Goal: Task Accomplishment & Management: Use online tool/utility

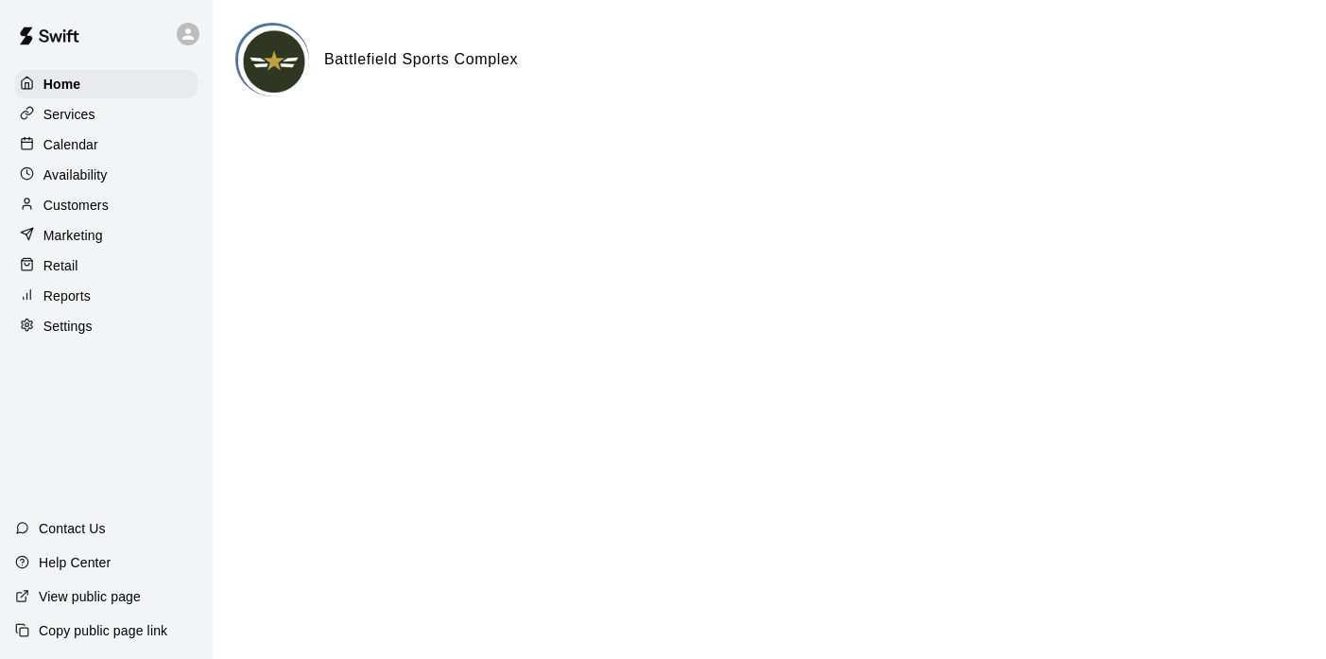
click at [86, 233] on p "Marketing" at bounding box center [73, 235] width 60 height 19
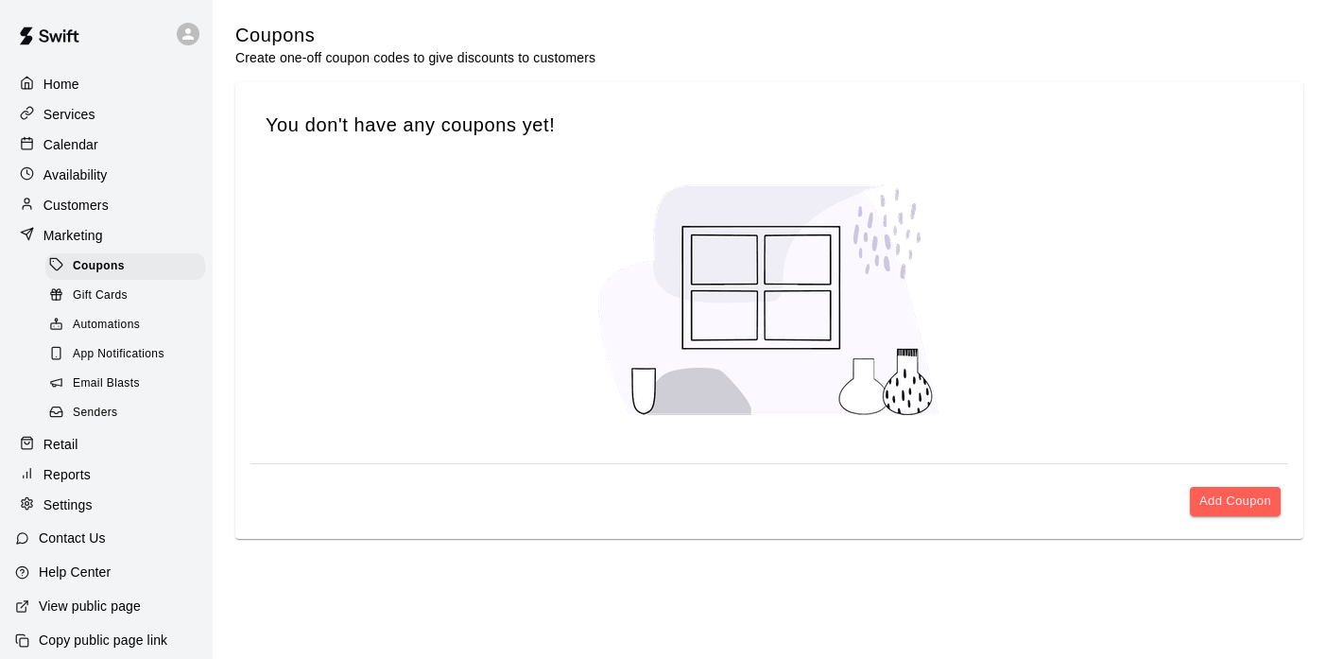
click at [110, 381] on span "Email Blasts" at bounding box center [106, 383] width 67 height 19
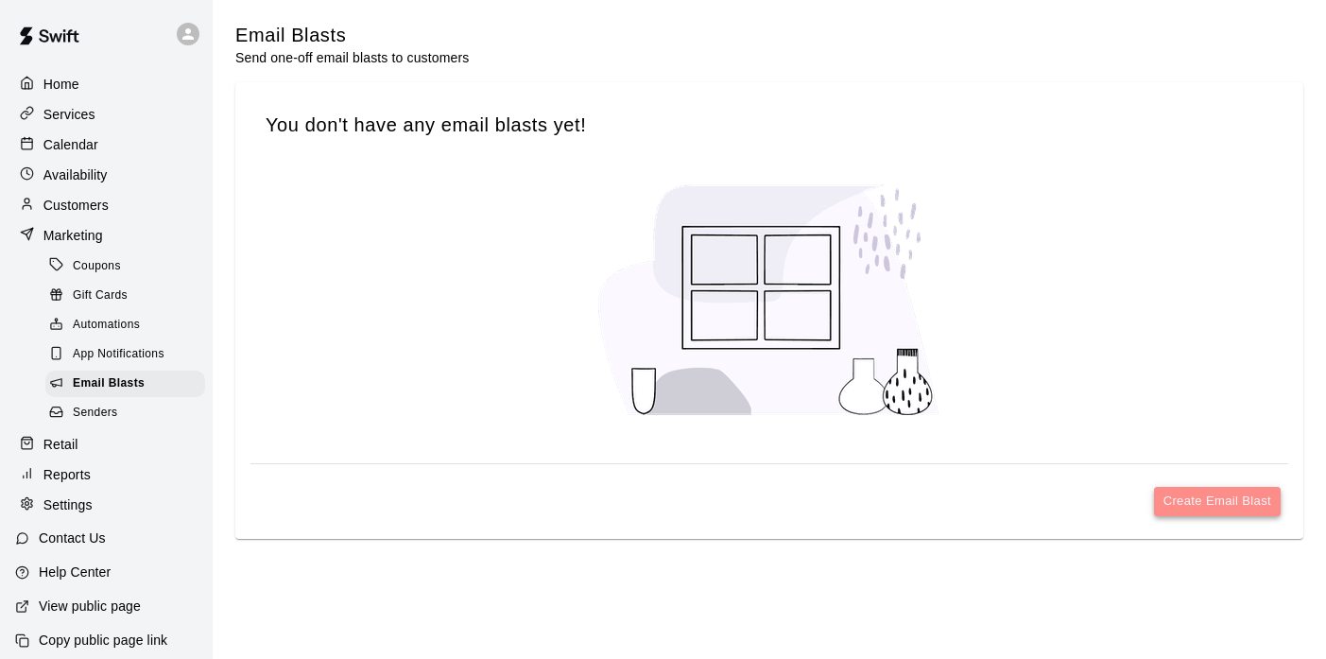
click at [1210, 496] on button "Create Email Blast" at bounding box center [1217, 501] width 127 height 29
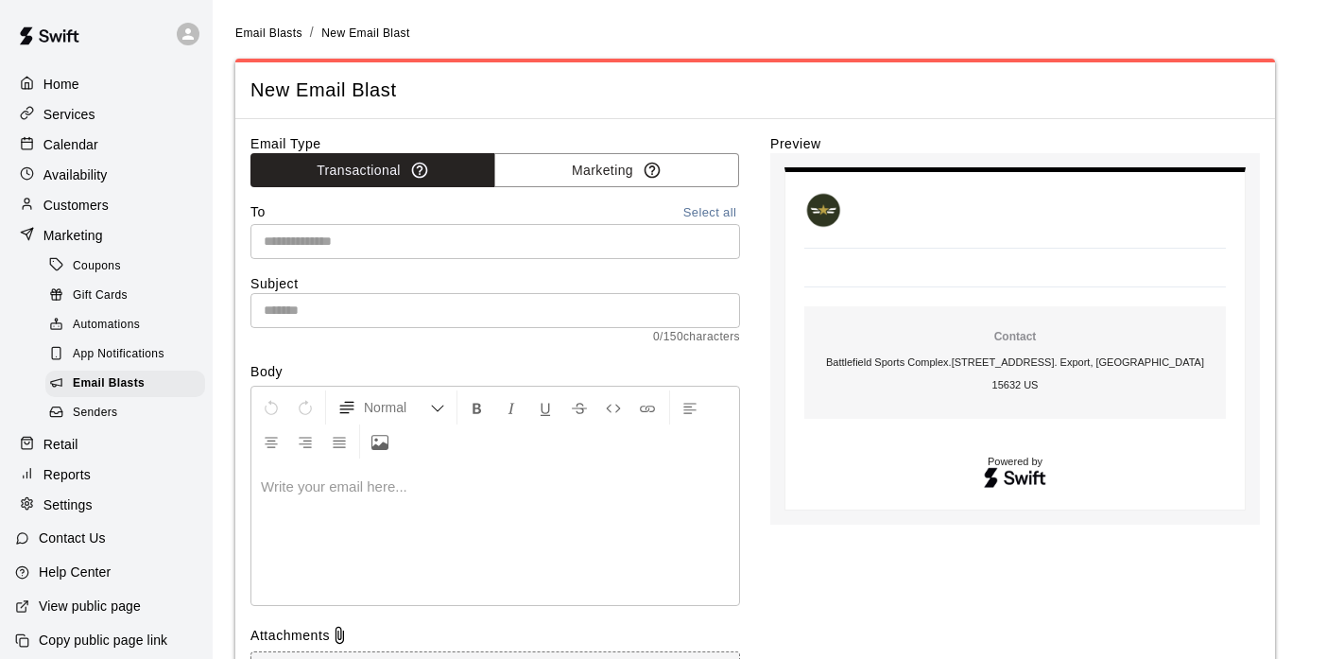
click at [114, 648] on p "Copy public page link" at bounding box center [103, 639] width 128 height 19
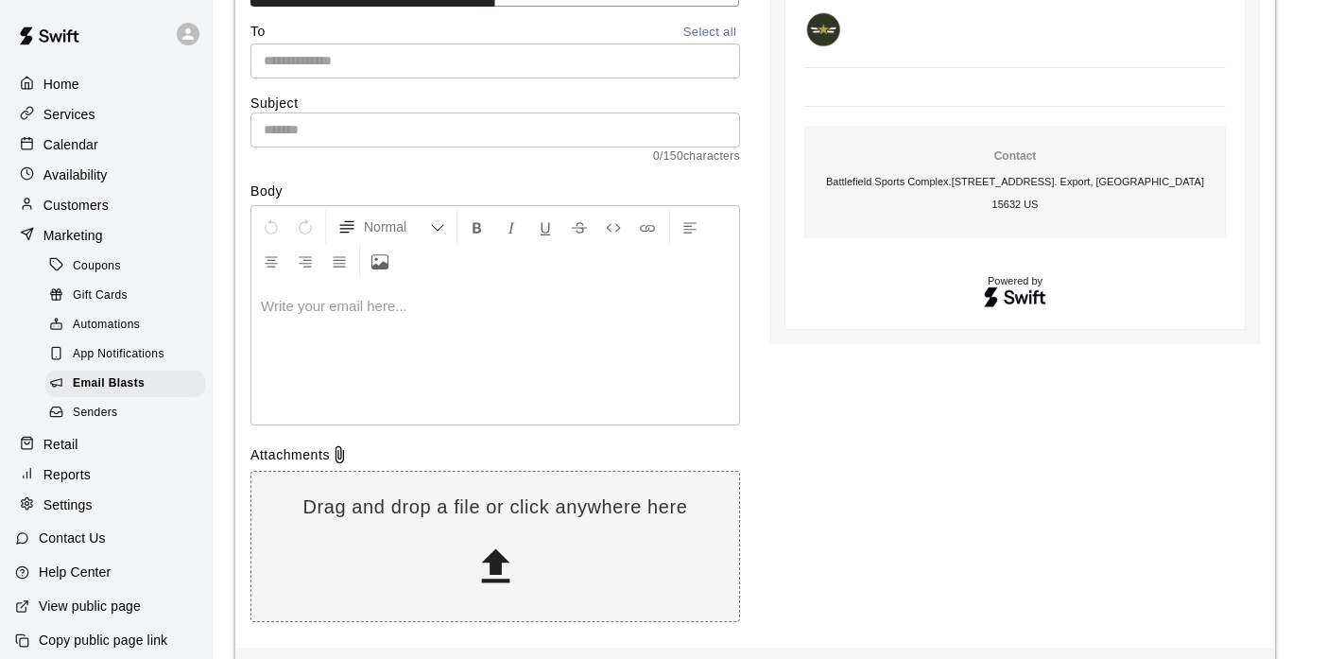
scroll to position [182, 0]
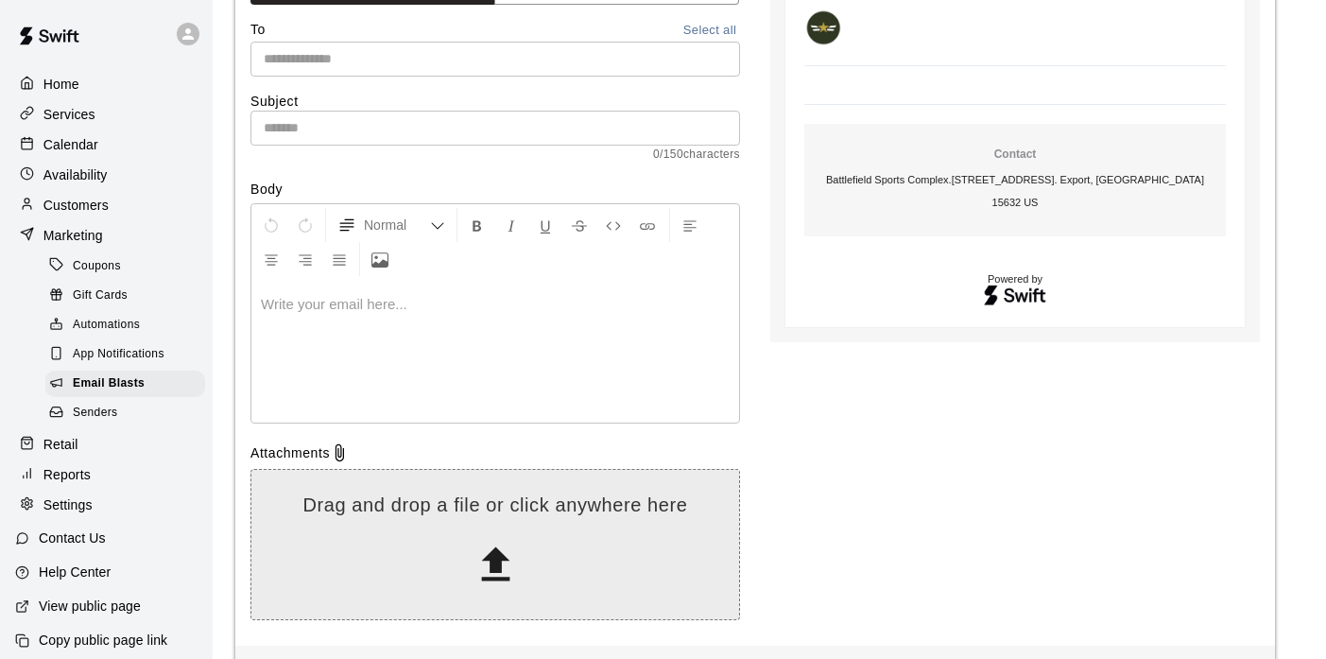
click at [510, 565] on icon at bounding box center [495, 564] width 48 height 48
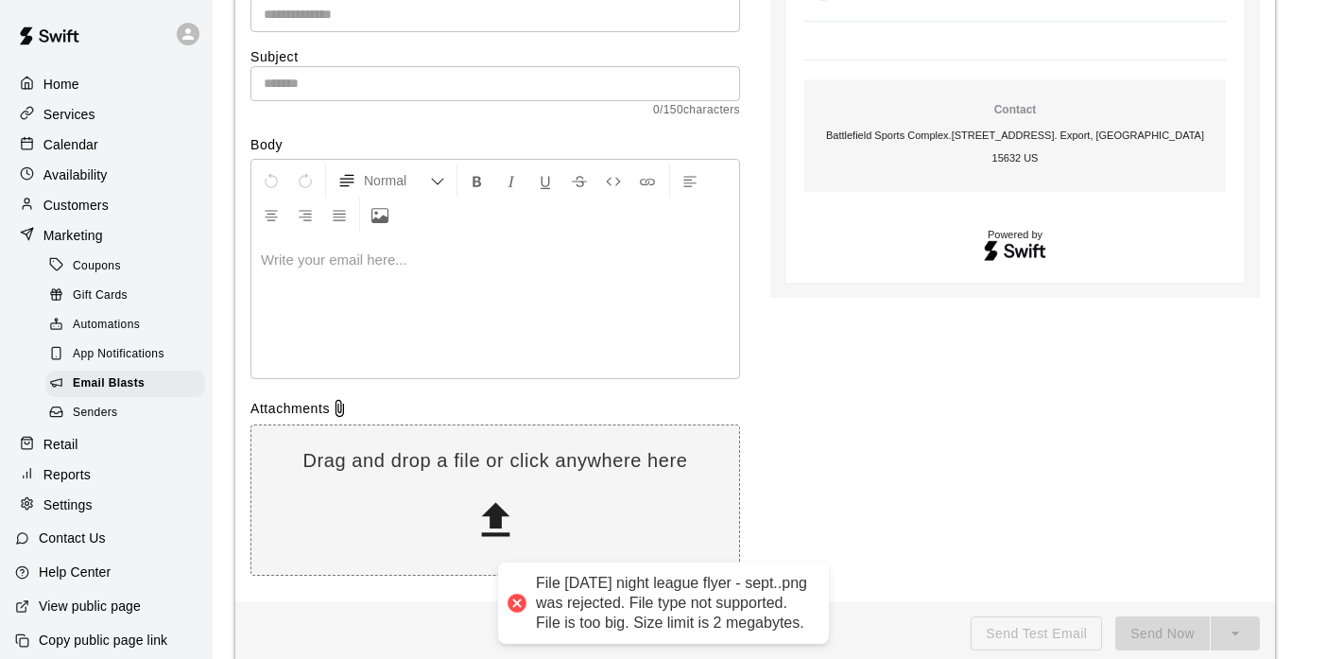
scroll to position [256, 0]
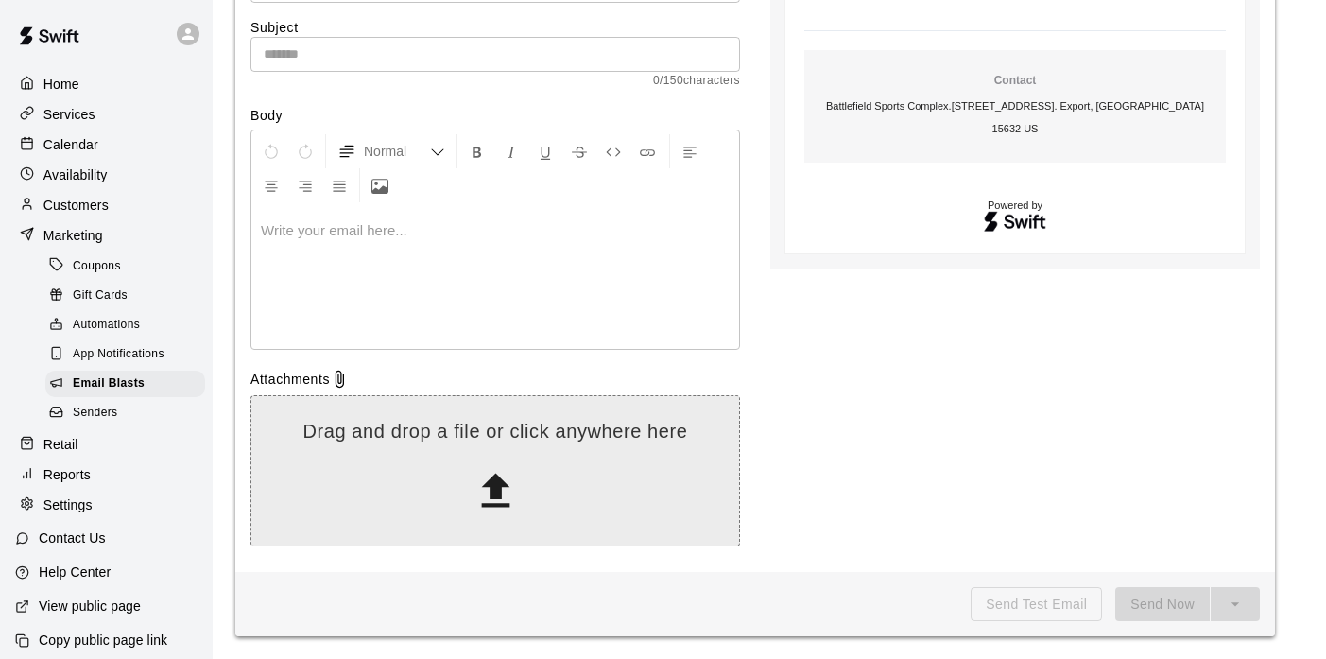
click at [487, 478] on icon at bounding box center [495, 491] width 48 height 48
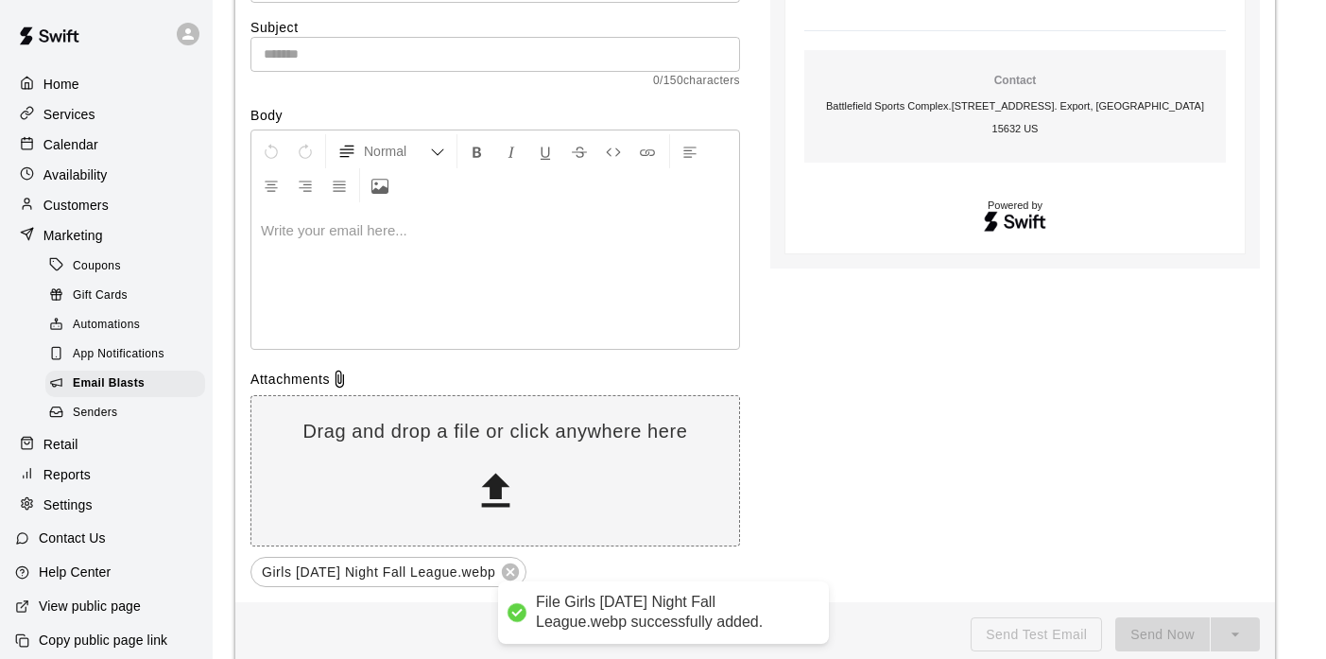
scroll to position [286, 0]
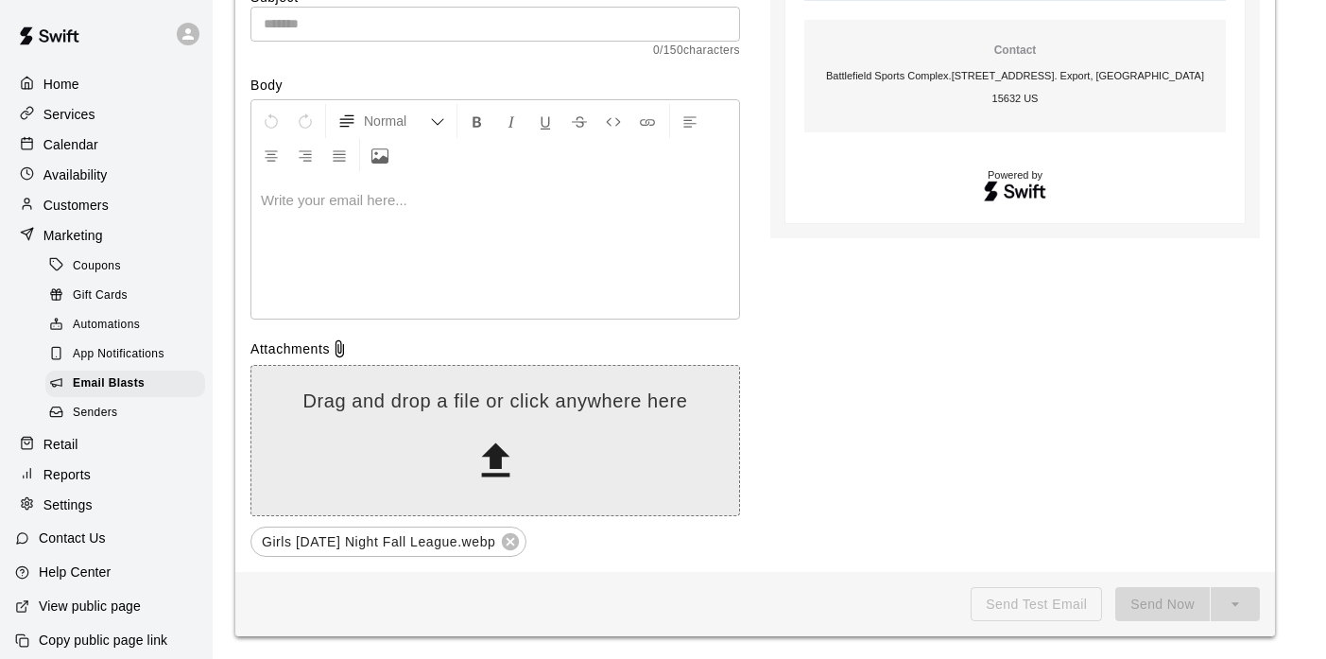
click at [482, 457] on icon at bounding box center [495, 461] width 48 height 48
click at [502, 463] on icon at bounding box center [495, 461] width 48 height 48
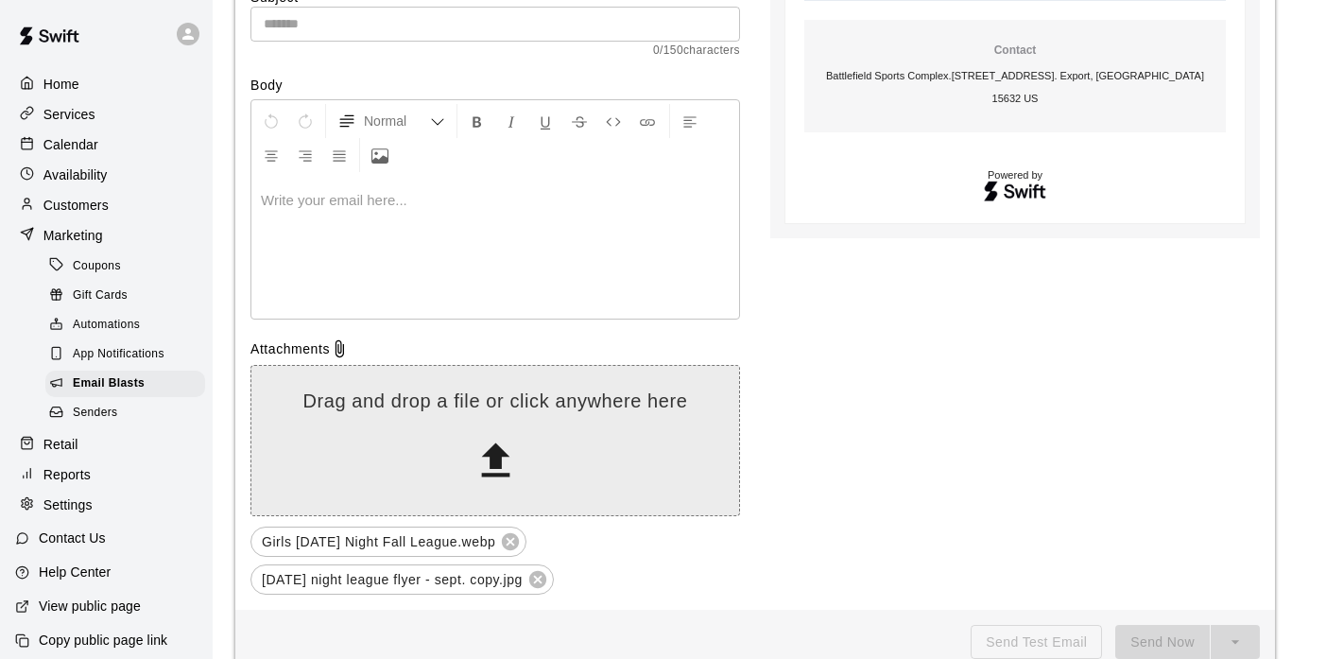
click at [495, 456] on icon at bounding box center [495, 460] width 28 height 34
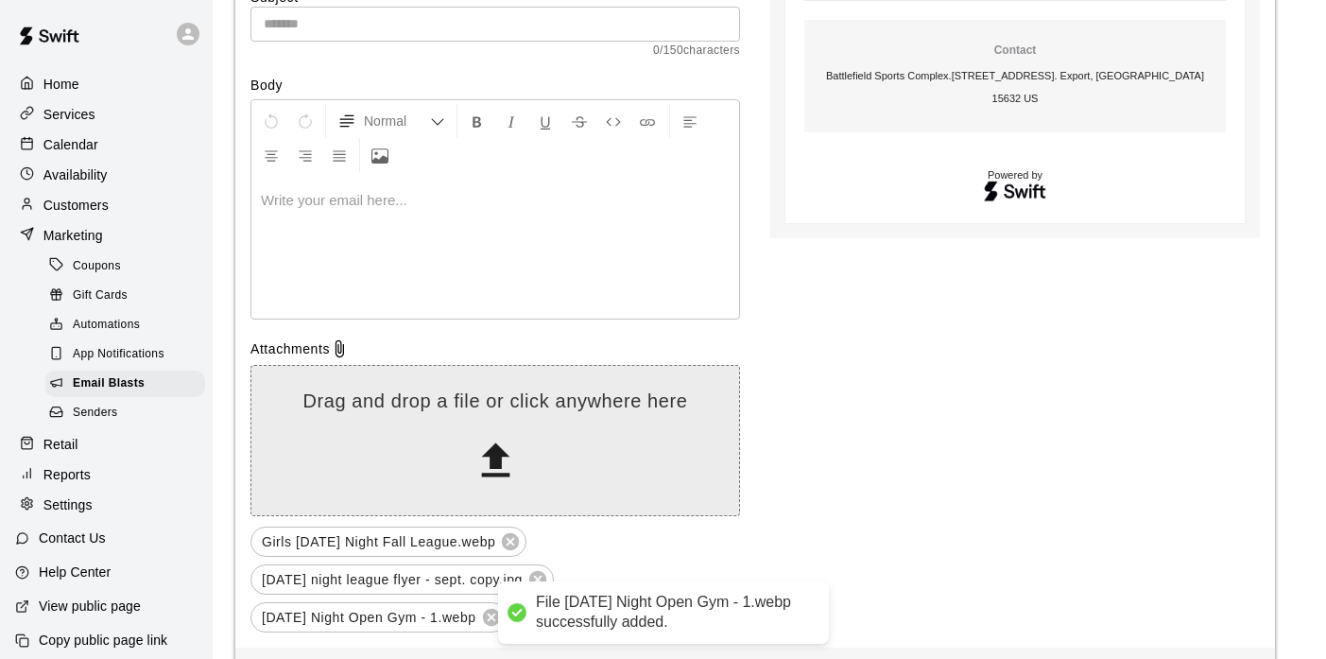
click at [490, 444] on icon at bounding box center [495, 461] width 48 height 48
click at [496, 465] on icon at bounding box center [495, 460] width 28 height 34
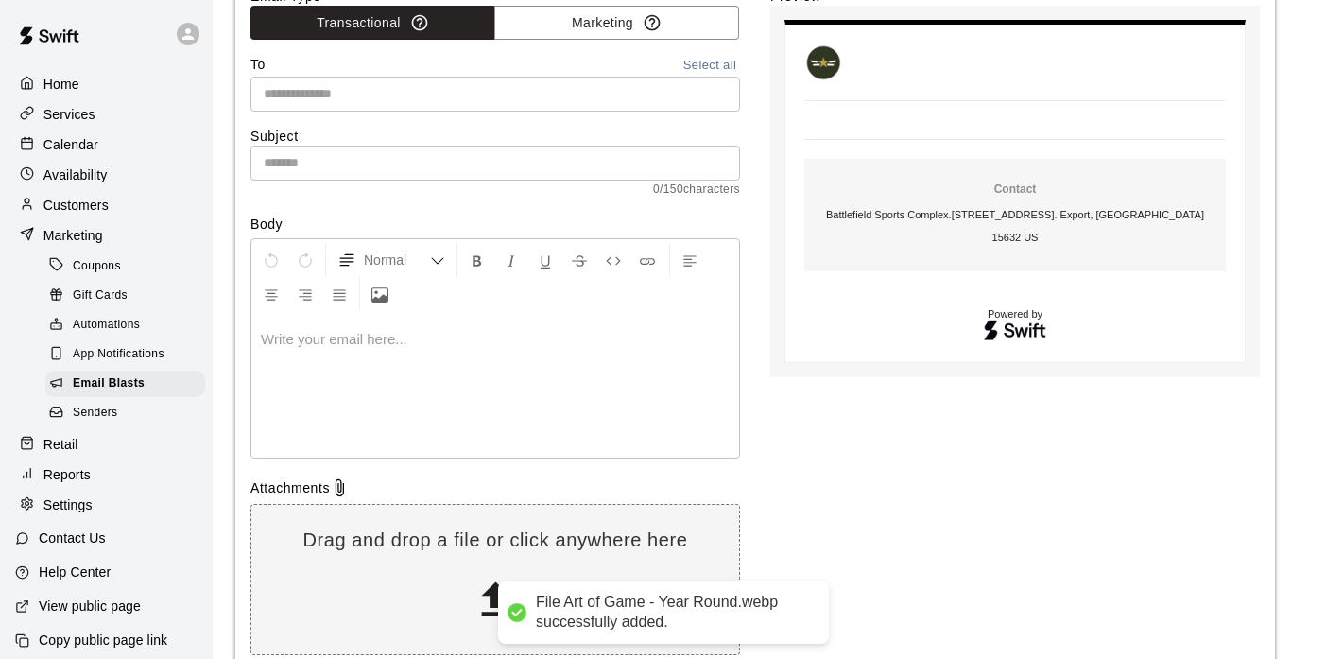
scroll to position [146, 0]
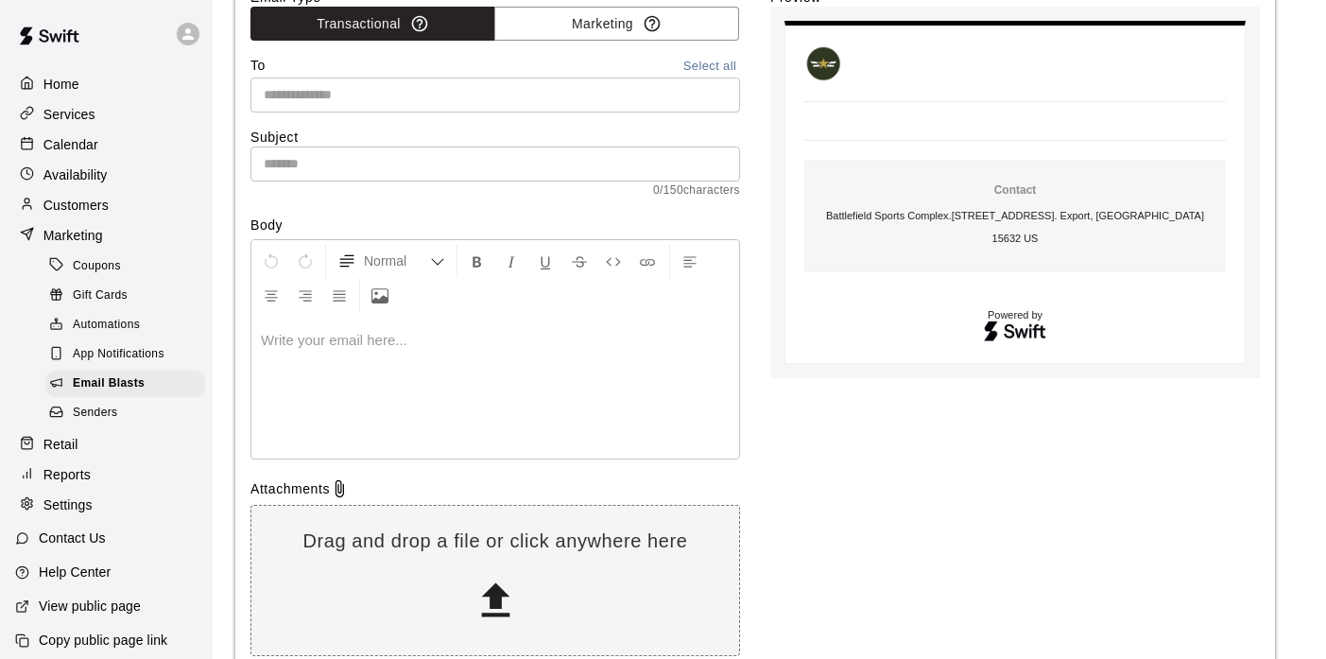
click at [437, 359] on div at bounding box center [495, 388] width 488 height 142
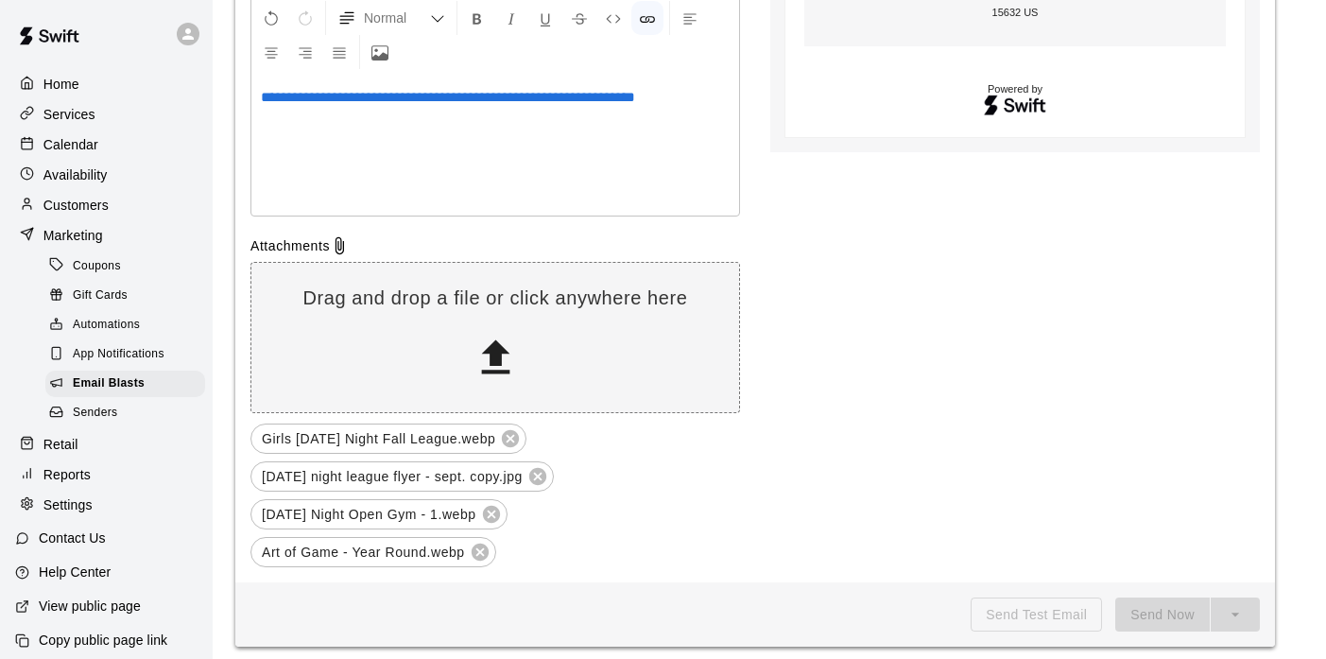
scroll to position [400, 0]
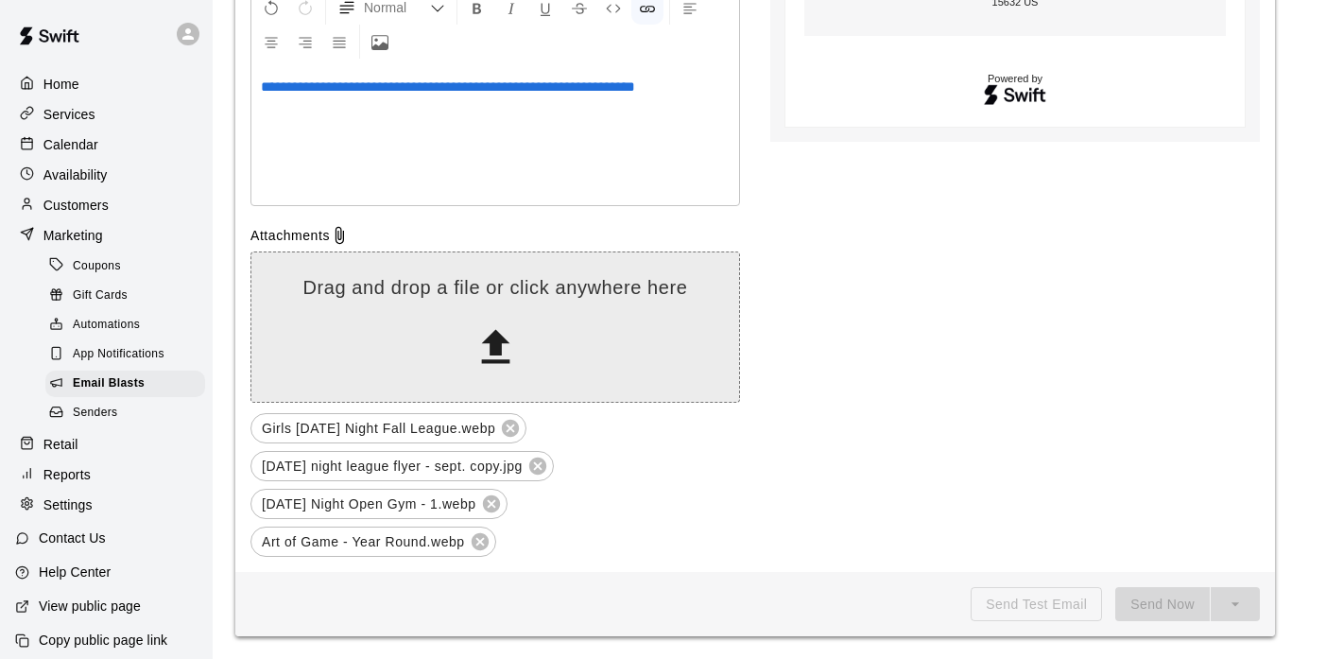
click at [493, 346] on icon at bounding box center [495, 347] width 28 height 34
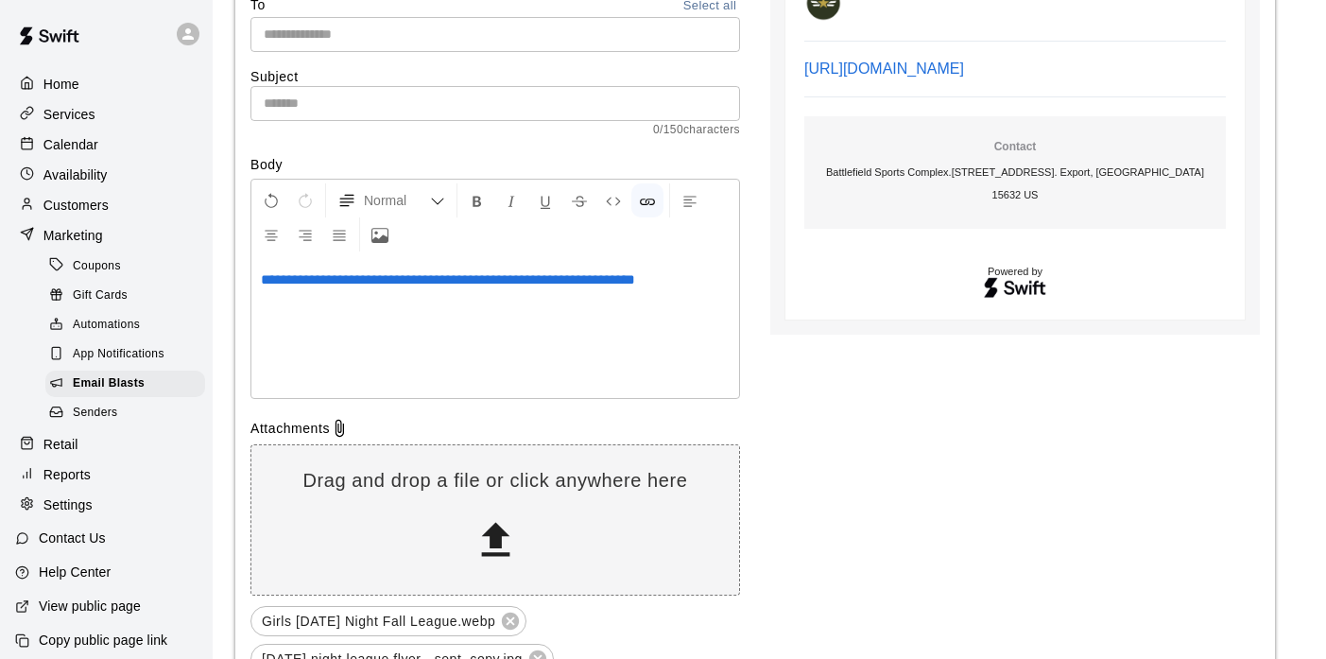
scroll to position [208, 0]
click at [292, 249] on div "Normal" at bounding box center [495, 217] width 488 height 76
click at [276, 260] on div "**********" at bounding box center [495, 326] width 488 height 142
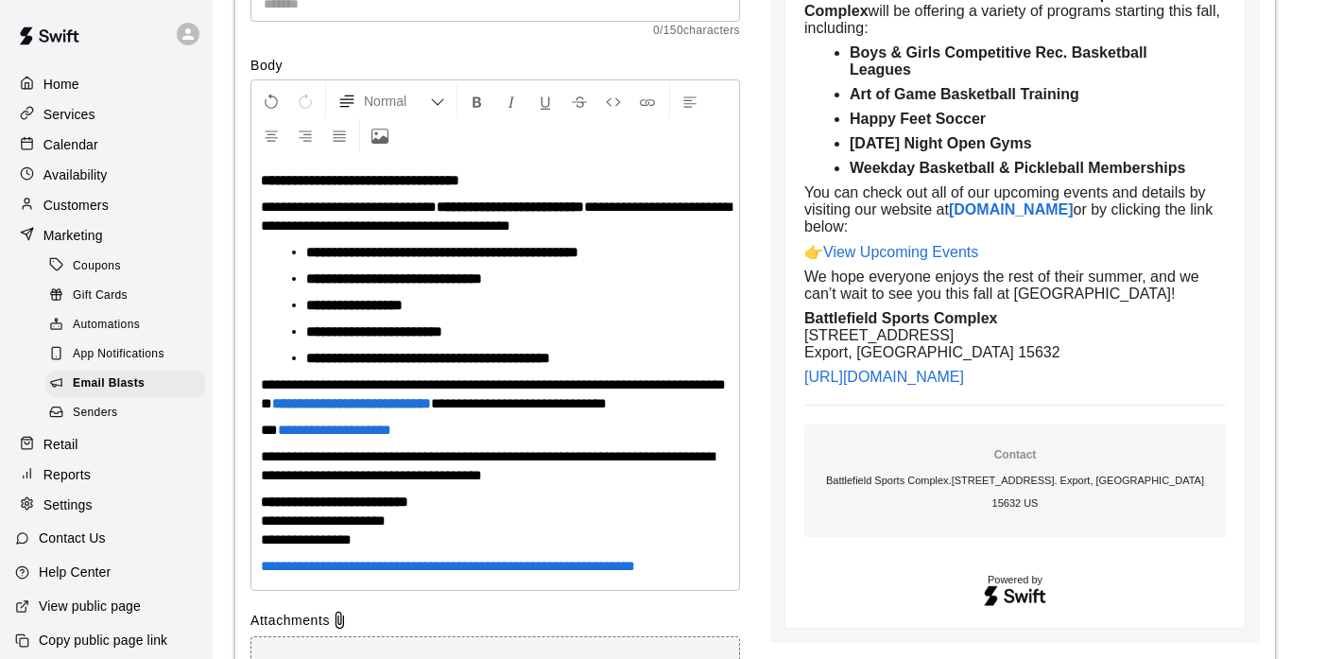
scroll to position [307, 0]
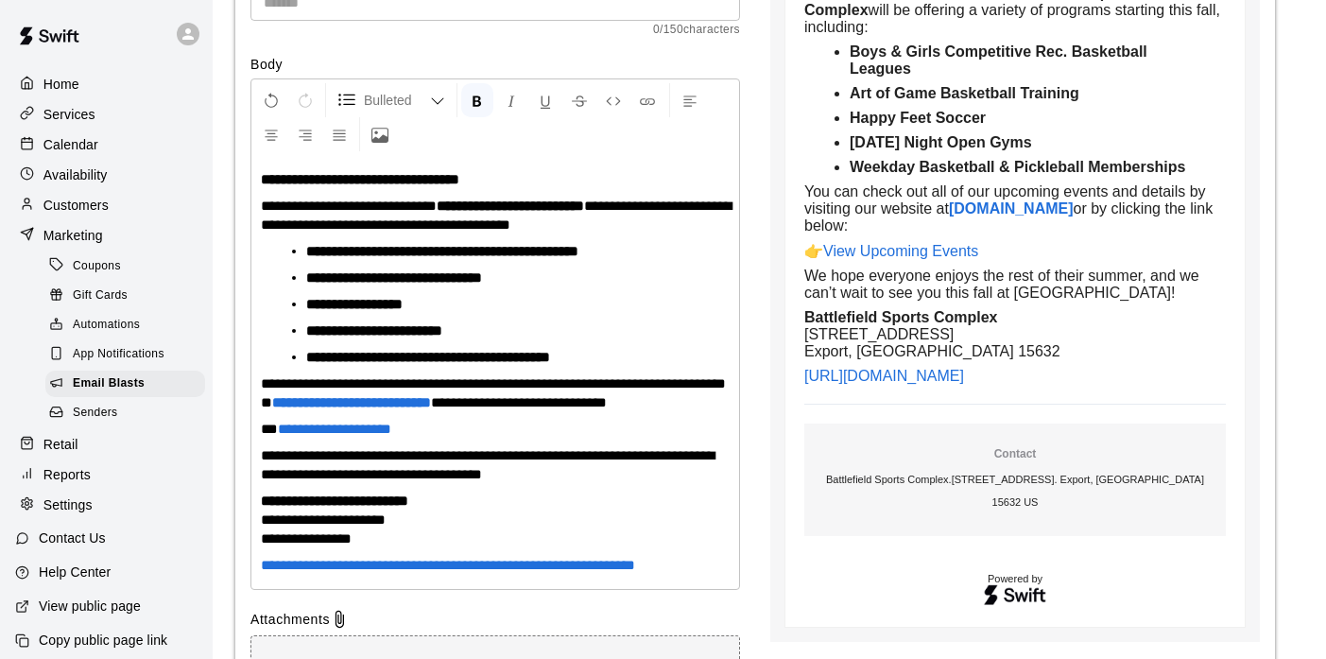
click at [629, 365] on li "**********" at bounding box center [502, 357] width 393 height 19
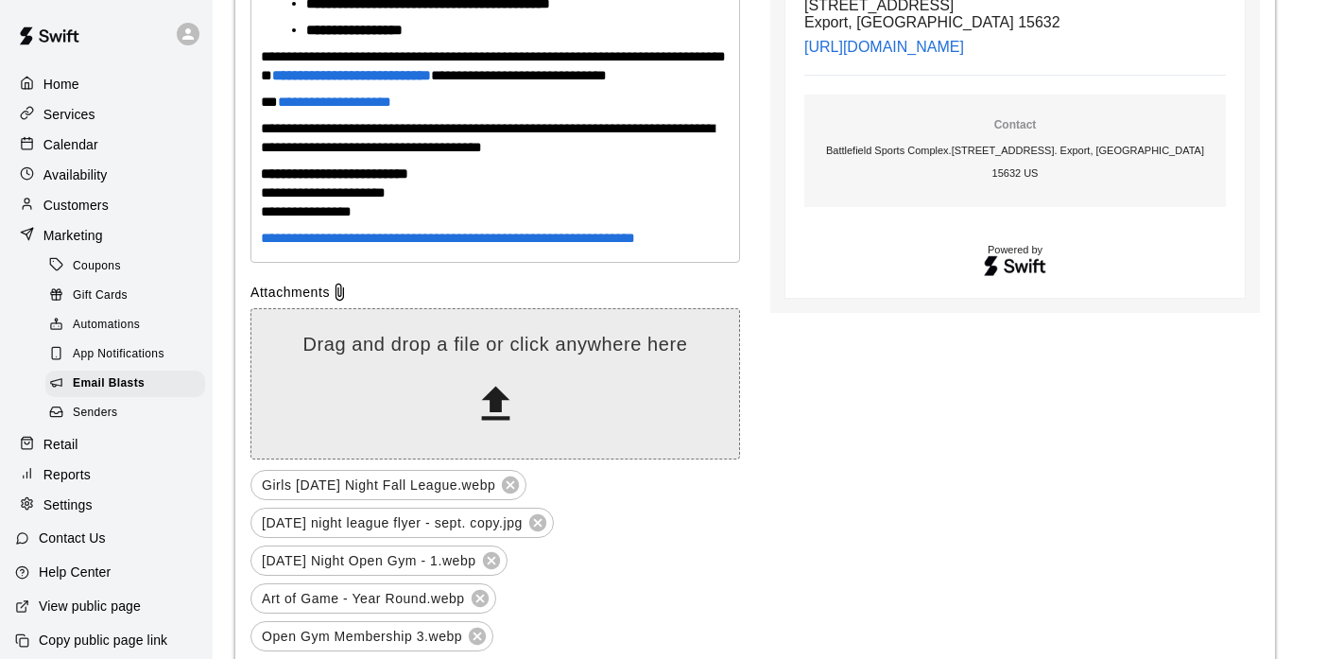
scroll to position [667, 0]
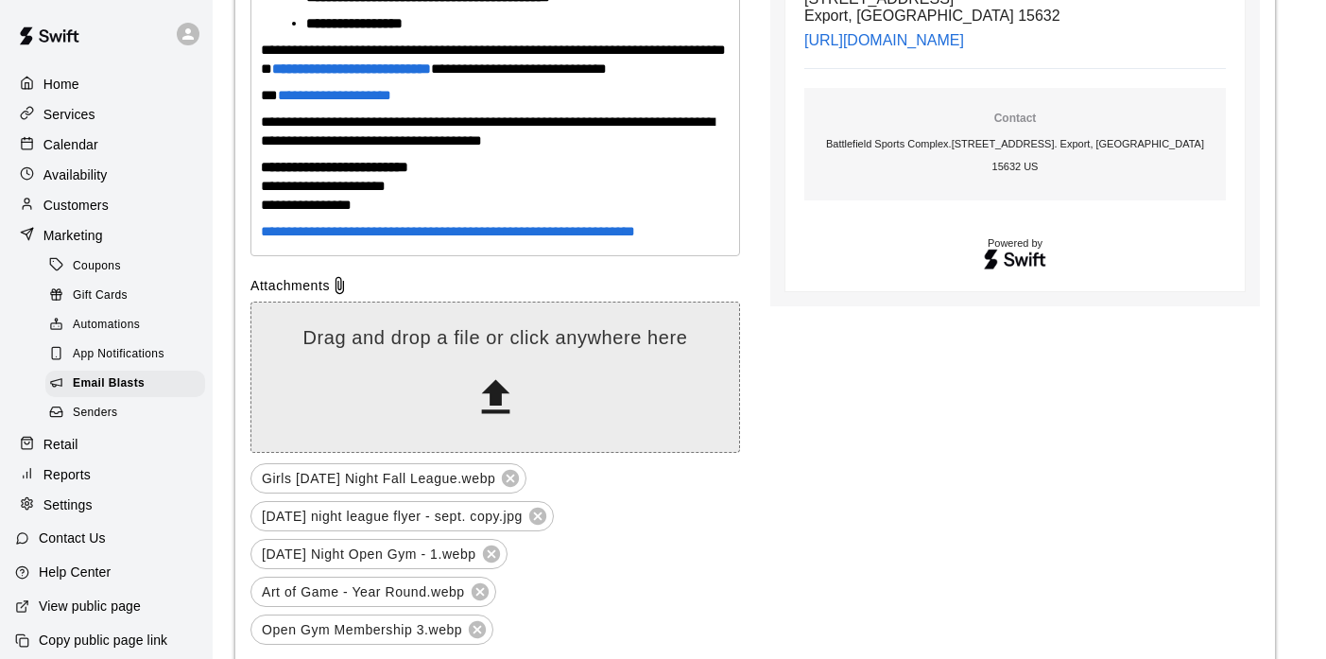
click at [520, 429] on div "Drag and drop a file or click anywhere here" at bounding box center [495, 377] width 488 height 104
click at [495, 412] on icon at bounding box center [495, 397] width 28 height 34
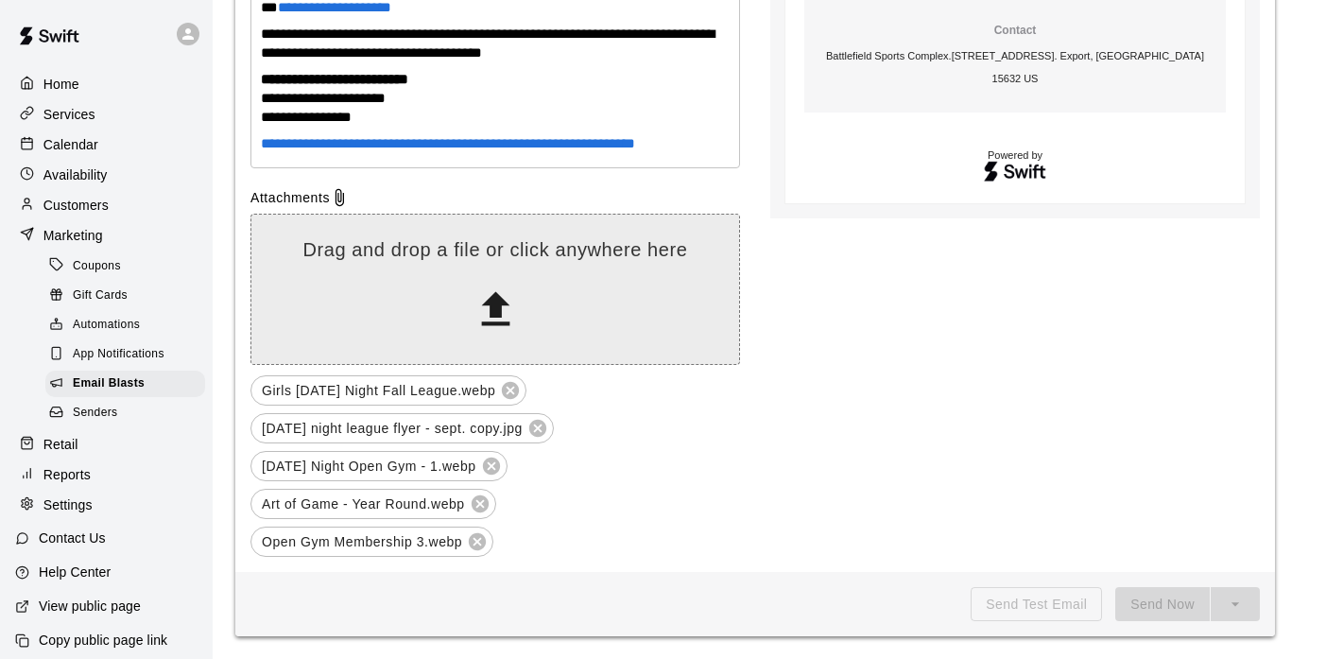
click at [500, 311] on icon at bounding box center [495, 309] width 28 height 34
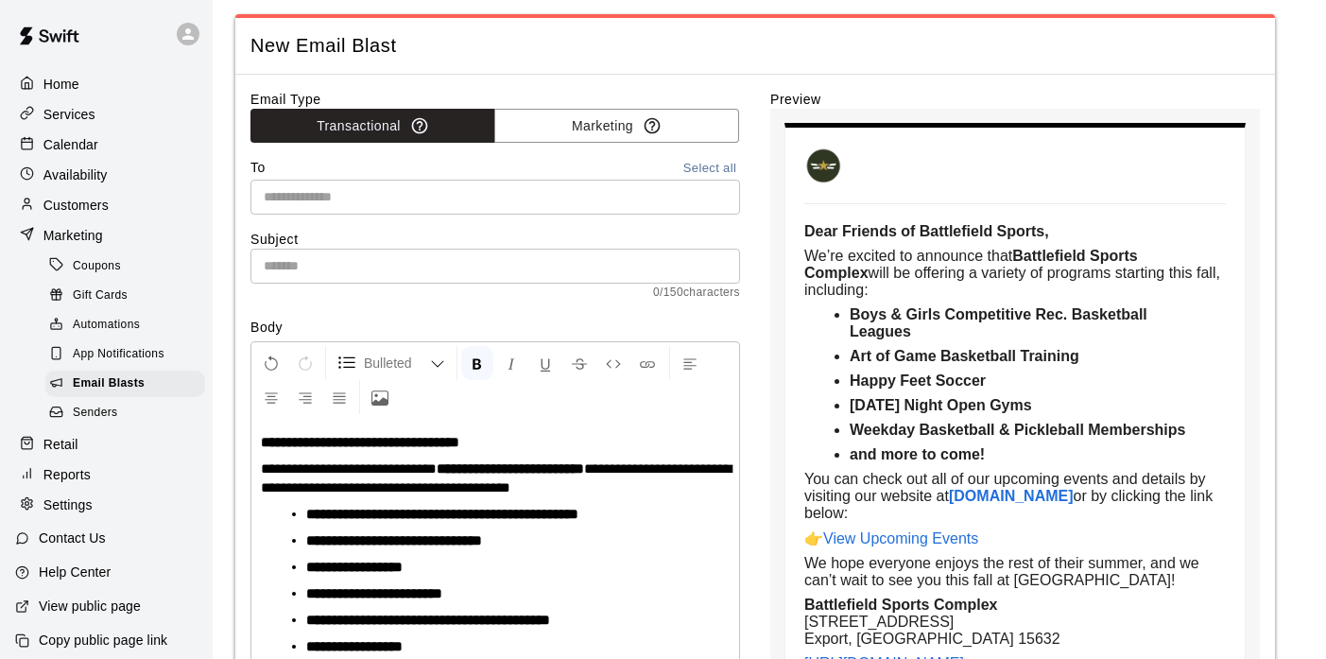
scroll to position [5, 0]
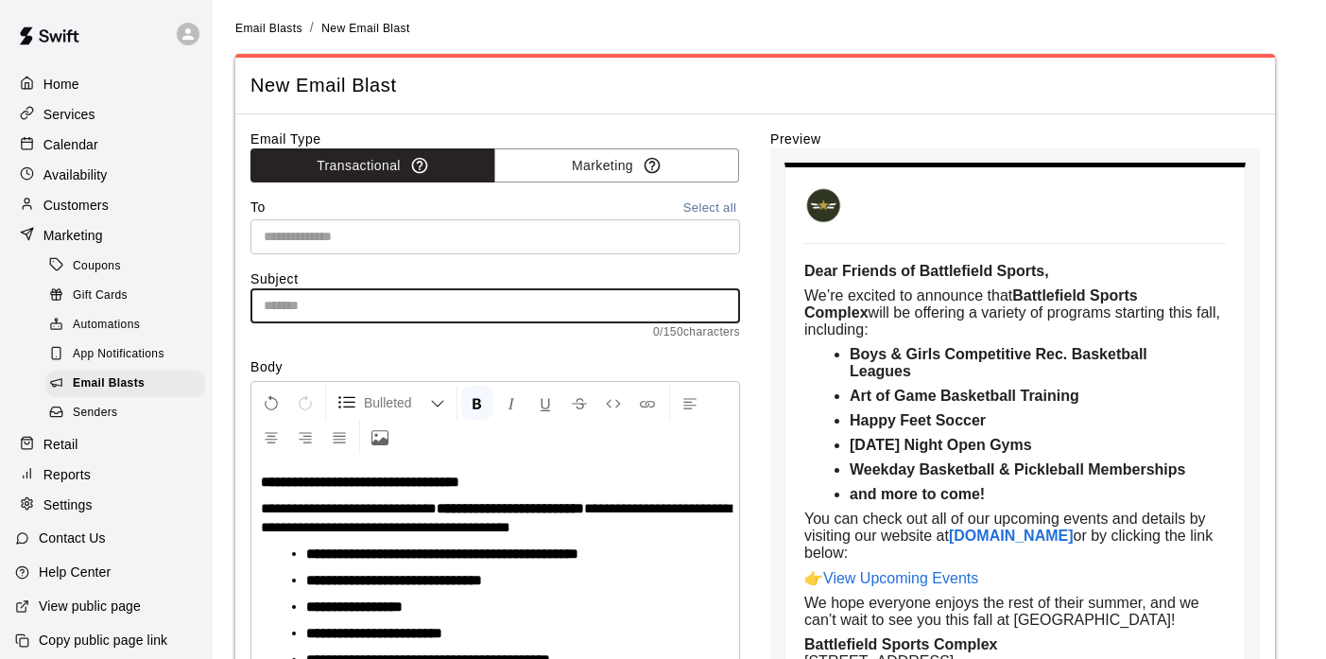
click at [364, 300] on input "text" at bounding box center [494, 305] width 489 height 35
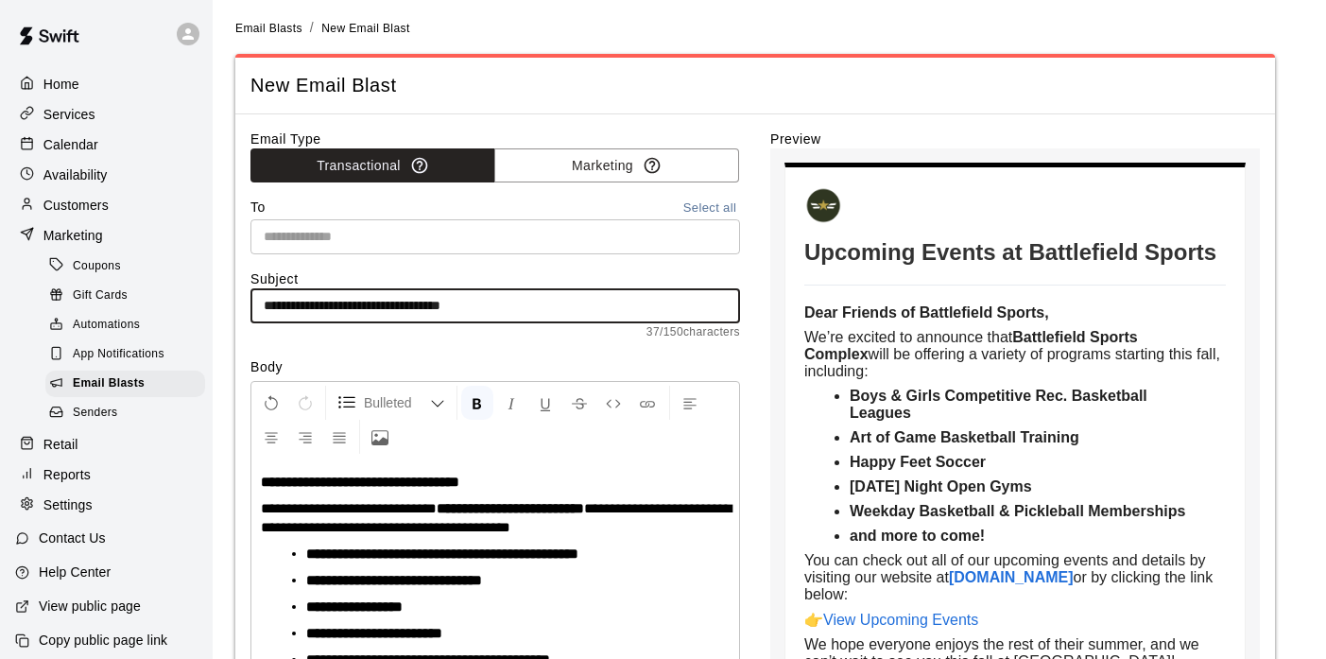
type input "**********"
click at [694, 204] on button "Select all" at bounding box center [709, 208] width 60 height 22
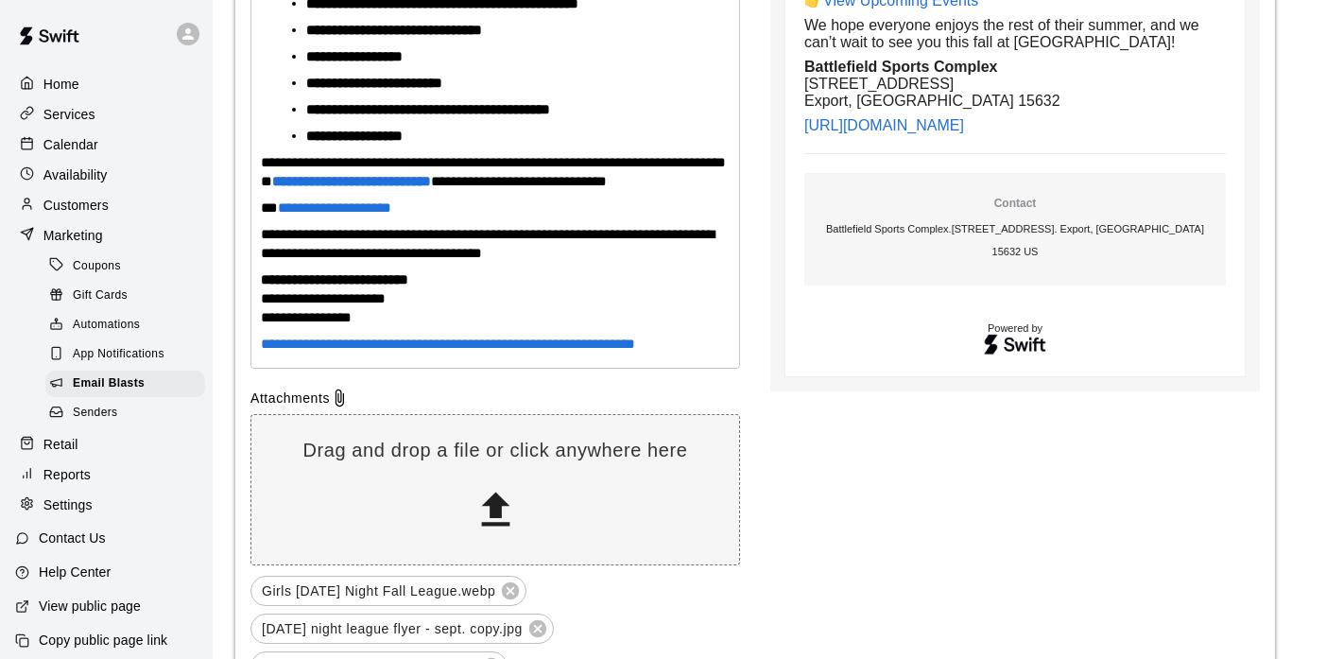
scroll to position [843, 0]
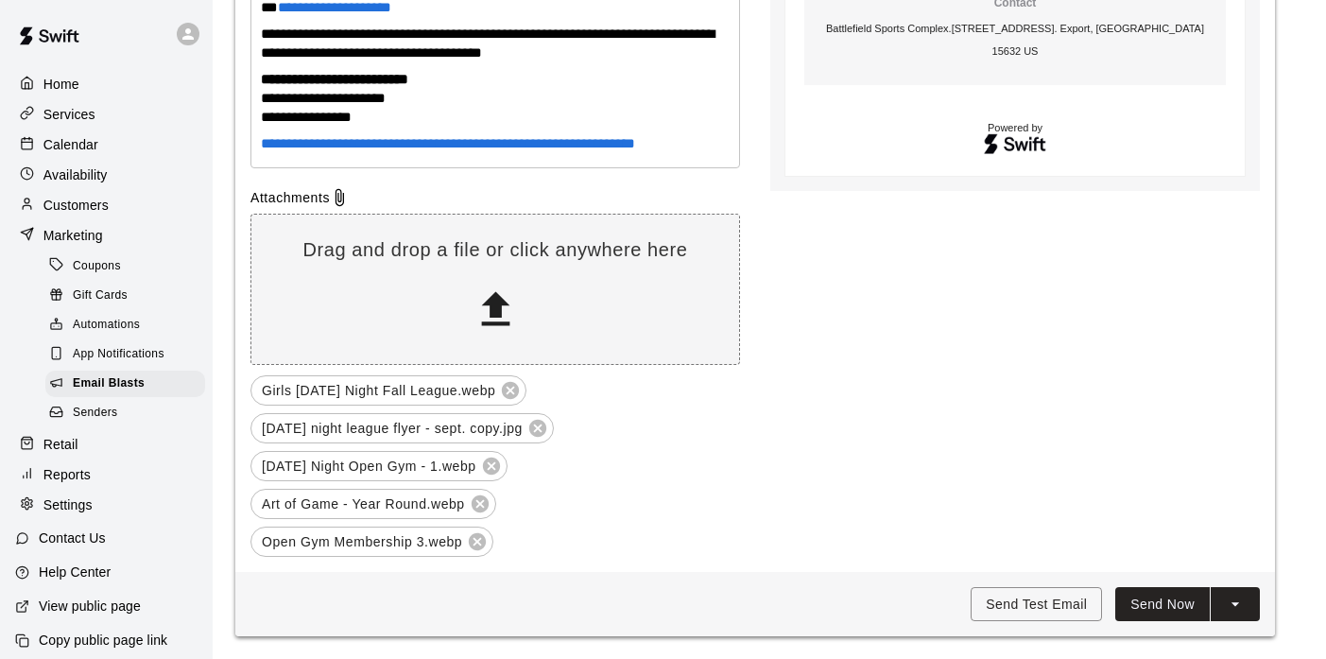
click at [1158, 602] on button "Send Now" at bounding box center [1162, 604] width 94 height 35
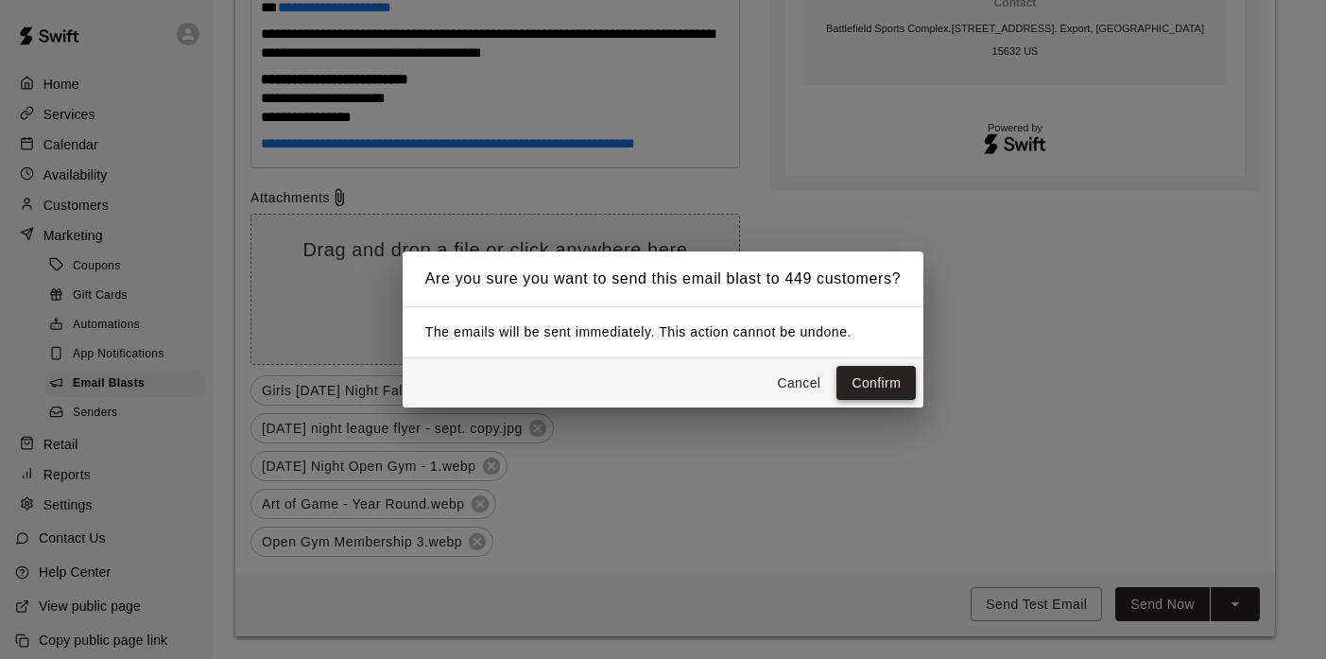
click at [885, 377] on button "Confirm" at bounding box center [875, 383] width 79 height 35
